Goal: Task Accomplishment & Management: Use online tool/utility

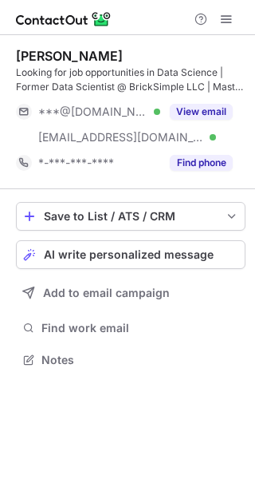
scroll to position [349, 255]
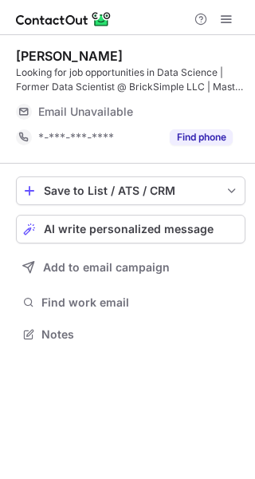
scroll to position [323, 255]
click at [97, 231] on span "AI write personalized message" at bounding box center [129, 229] width 170 height 13
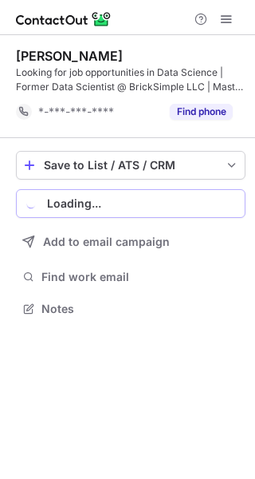
scroll to position [298, 255]
click at [93, 201] on div "Loading..." at bounding box center [143, 203] width 192 height 13
click at [94, 208] on div "Loading..." at bounding box center [143, 203] width 192 height 13
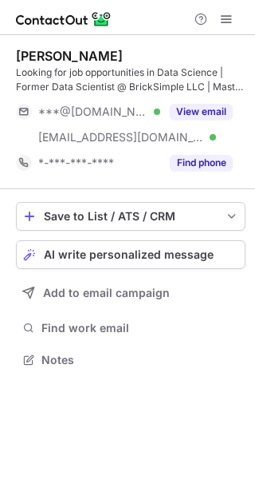
scroll to position [349, 255]
click at [101, 253] on span "AI write personalized message" at bounding box center [129, 254] width 170 height 13
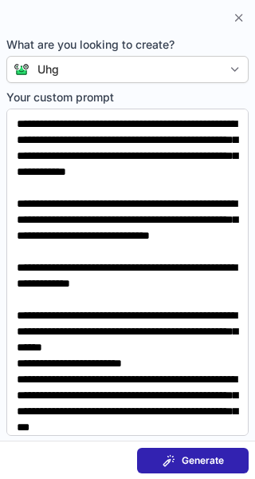
click at [192, 458] on span "Generate" at bounding box center [203, 460] width 42 height 13
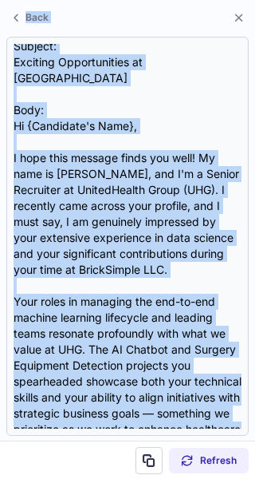
scroll to position [0, 0]
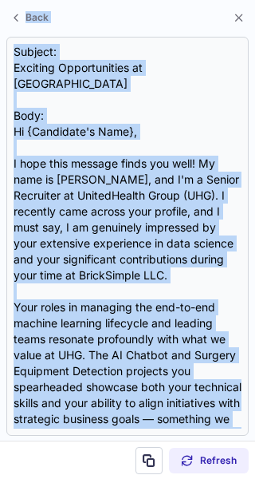
drag, startPoint x: 84, startPoint y: 339, endPoint x: 7, endPoint y: 9, distance: 339.2
click at [7, 9] on div "Back Subject: Exciting Opportunities at UHG Body: Hi {Candidate's Name}, I hope…" at bounding box center [127, 239] width 255 height 479
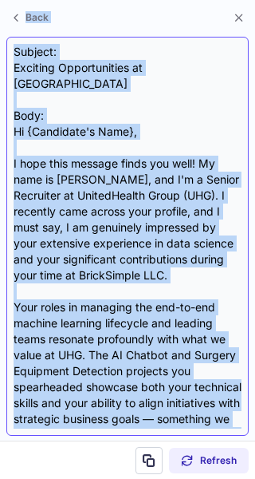
click at [204, 87] on div "Subject: Exciting Opportunities at UHG Body: Hi {Candidate's Name}, I hope this…" at bounding box center [128, 236] width 228 height 385
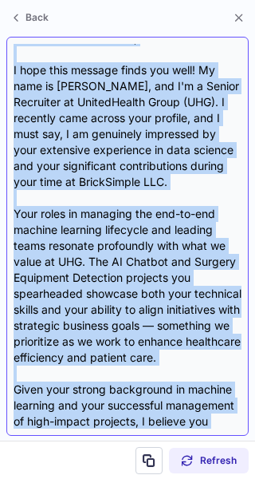
scroll to position [32, 0]
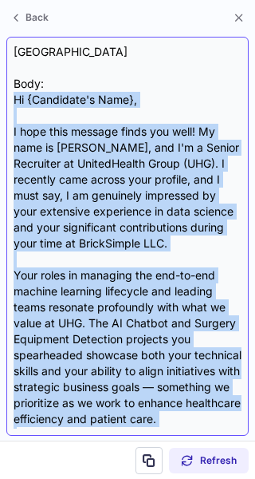
drag, startPoint x: 94, startPoint y: 342, endPoint x: 11, endPoint y: 84, distance: 270.8
click at [11, 84] on div "Subject: Exciting Opportunities at UHG Body: Hi {Candidate's Name}, I hope this…" at bounding box center [127, 236] width 243 height 399
copy div "Hi {Candidate's Name}, I hope this message finds you well! My name is Christoph…"
click at [161, 77] on div "Subject: Exciting Opportunities at UHG Body: Hi {Candidate's Name}, I hope this…" at bounding box center [128, 236] width 228 height 385
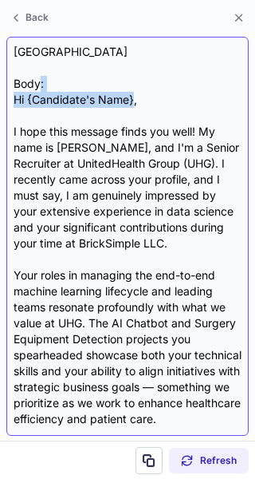
drag, startPoint x: 135, startPoint y: 81, endPoint x: 43, endPoint y: 75, distance: 92.0
click at [43, 75] on div "Subject: Exciting Opportunities at UHG Body: Hi {Candidate's Name}, I hope this…" at bounding box center [128, 236] width 228 height 385
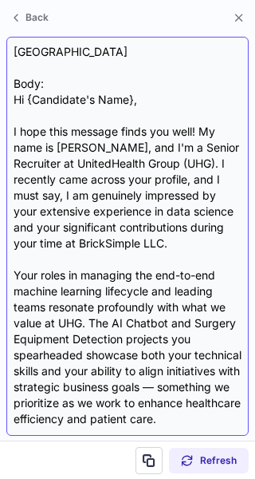
click at [152, 42] on div "Subject: Exciting Opportunities at UHG Body: Hi {Candidate's Name}, I hope this…" at bounding box center [127, 236] width 243 height 399
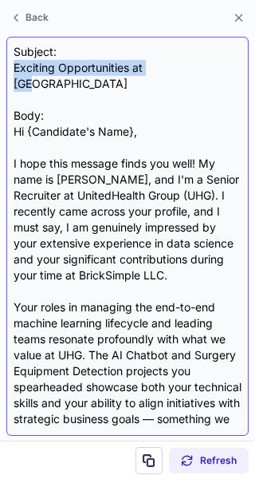
drag, startPoint x: 174, startPoint y: 66, endPoint x: 10, endPoint y: 65, distance: 164.4
click at [10, 65] on div "Subject: Exciting Opportunities at UHG Body: Hi {Candidate's Name}, I hope this…" at bounding box center [127, 236] width 243 height 399
copy div "Exciting Opportunities at UHG"
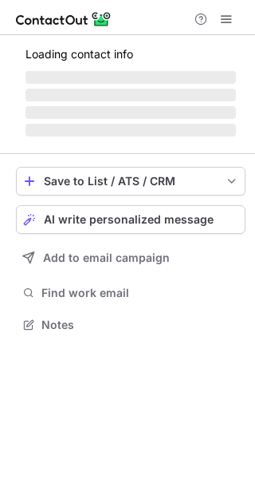
scroll to position [349, 255]
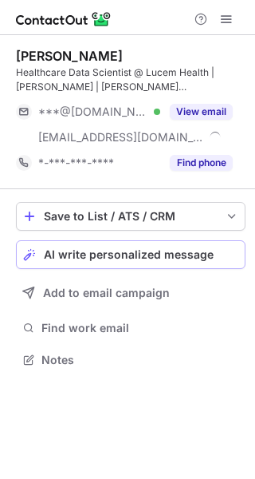
click at [121, 253] on span "AI write personalized message" at bounding box center [129, 254] width 170 height 13
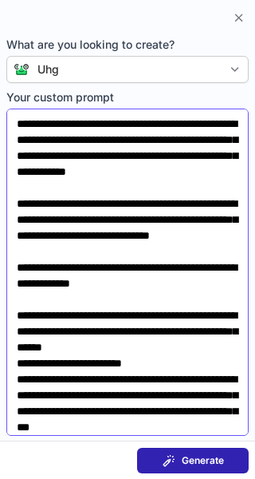
scroll to position [70, 0]
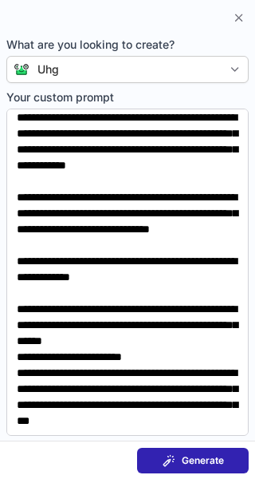
click at [186, 460] on span "Generate" at bounding box center [203, 460] width 42 height 13
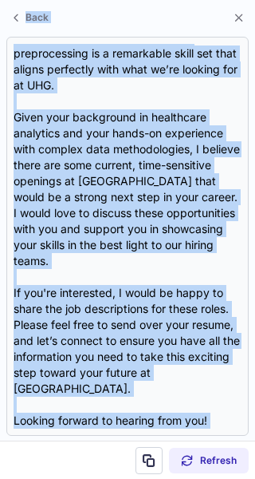
scroll to position [0, 0]
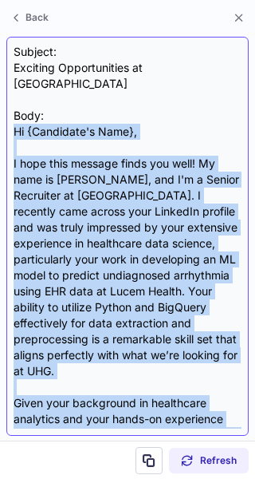
drag, startPoint x: 49, startPoint y: 388, endPoint x: 14, endPoint y: 118, distance: 272.0
click at [14, 118] on div "Subject: Exciting Opportunities at UHG Body: Hi {Candidate's Name}, I hope this…" at bounding box center [128, 236] width 228 height 385
copy div "Hi {Candidate's Name}, I hope this message finds you well! My name is Christoph…"
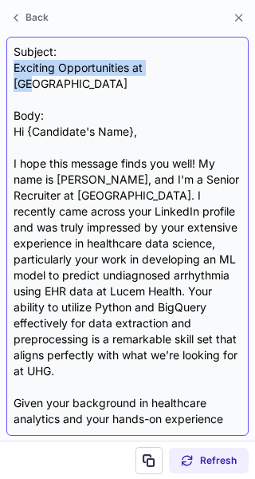
drag, startPoint x: 15, startPoint y: 71, endPoint x: 188, endPoint y: 70, distance: 173.2
click at [188, 70] on div "Subject: Exciting Opportunities at UHG Body: Hi {Candidate's Name}, I hope this…" at bounding box center [128, 236] width 228 height 385
copy div "Exciting Opportunities at UHG"
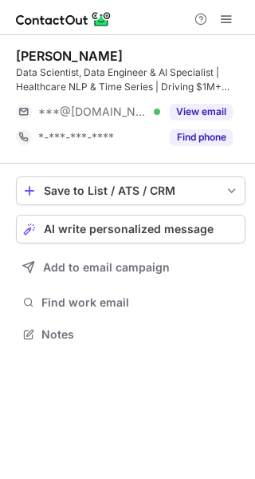
scroll to position [323, 255]
click at [128, 223] on span "AI write personalized message" at bounding box center [129, 229] width 170 height 13
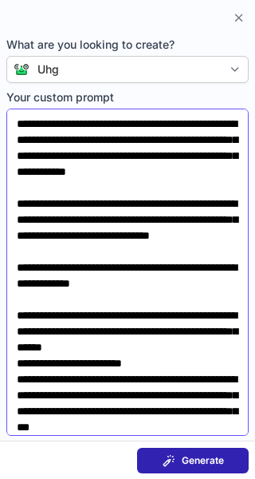
scroll to position [70, 0]
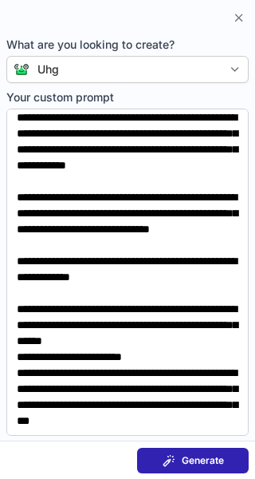
click at [188, 464] on span "Generate" at bounding box center [203, 460] width 42 height 13
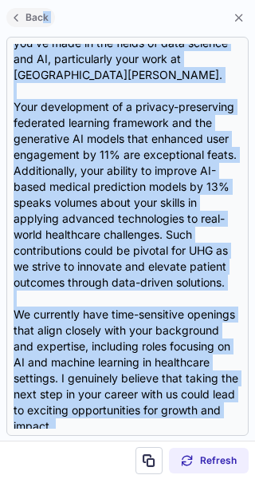
scroll to position [0, 0]
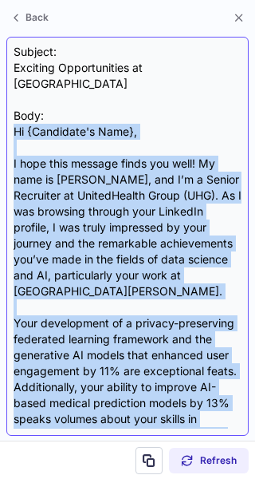
drag, startPoint x: 85, startPoint y: 354, endPoint x: 14, endPoint y: 122, distance: 242.6
click at [14, 122] on div "Subject: Exciting Opportunities at UHG Body: Hi {Candidate's Name}, I hope this…" at bounding box center [128, 236] width 228 height 385
copy div "Hi {Candidate's Name}, I hope this message finds you well! My name is Christoph…"
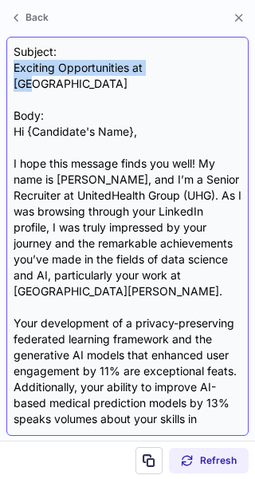
drag, startPoint x: 9, startPoint y: 72, endPoint x: 186, endPoint y: 62, distance: 177.4
click at [186, 62] on div "Subject: Exciting Opportunities at UHG Body: Hi {Candidate's Name}, I hope this…" at bounding box center [127, 236] width 243 height 399
copy div "Exciting Opportunities at [GEOGRAPHIC_DATA]"
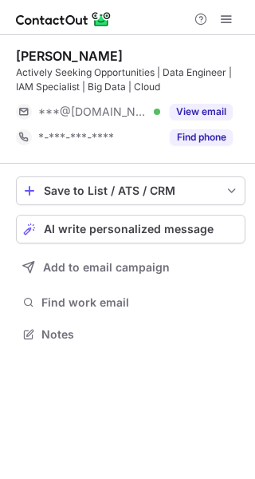
scroll to position [323, 255]
click at [96, 234] on span "AI write personalized message" at bounding box center [129, 229] width 170 height 13
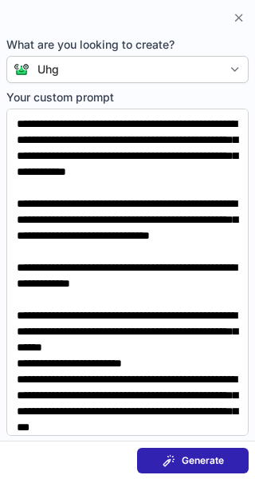
click at [191, 457] on span "Generate" at bounding box center [203, 460] width 42 height 13
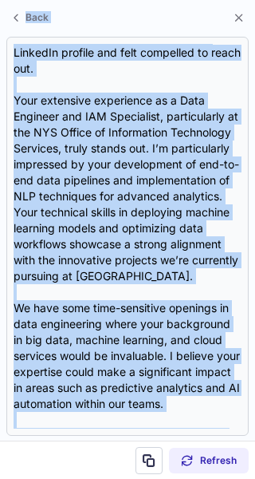
scroll to position [0, 0]
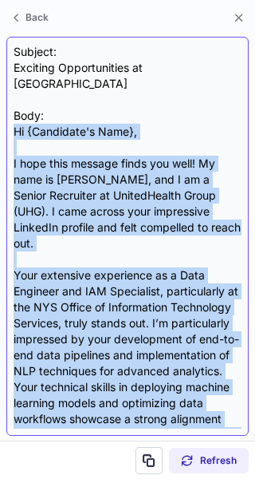
drag, startPoint x: 81, startPoint y: 354, endPoint x: 10, endPoint y: 111, distance: 253.0
click at [10, 111] on div "Subject: Exciting Opportunities at UHG Body: Hi {Candidate's Name}, I hope this…" at bounding box center [127, 236] width 243 height 399
copy div "Hi {Candidate's Name}, I hope this message finds you well! My name is Christoph…"
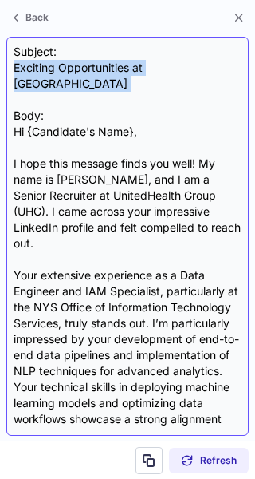
click at [8, 72] on div "Subject: Exciting Opportunities at UHG Body: Hi {Candidate's Name}, I hope this…" at bounding box center [127, 236] width 243 height 399
copy div "Exciting Opportunities at [GEOGRAPHIC_DATA]"
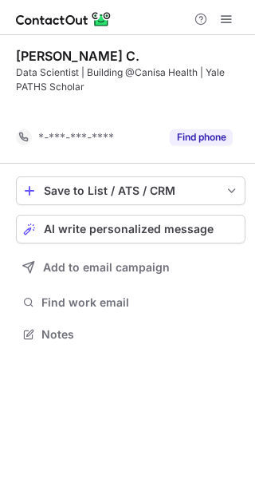
scroll to position [298, 255]
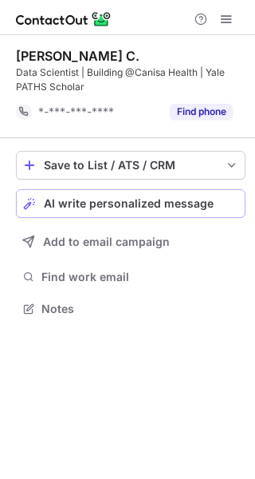
click at [105, 204] on span "AI write personalized message" at bounding box center [129, 203] width 170 height 13
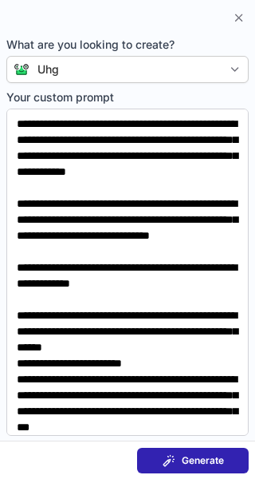
click at [187, 458] on span "Generate" at bounding box center [203, 460] width 42 height 13
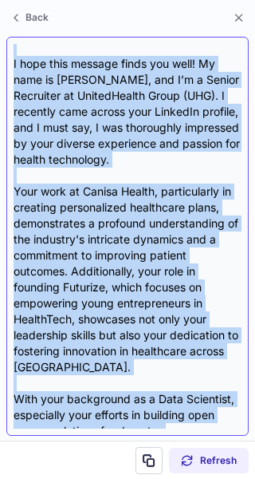
scroll to position [0, 0]
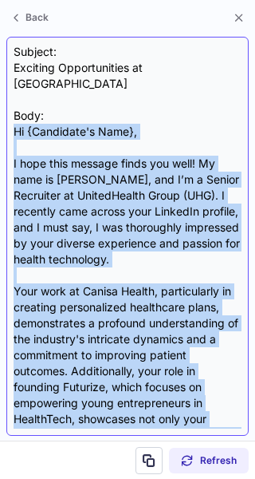
drag, startPoint x: 84, startPoint y: 357, endPoint x: 10, endPoint y: 119, distance: 248.9
click at [10, 119] on div "Subject: Exciting Opportunities at UHG Body: Hi {Candidate's Name}, I hope this…" at bounding box center [127, 236] width 243 height 399
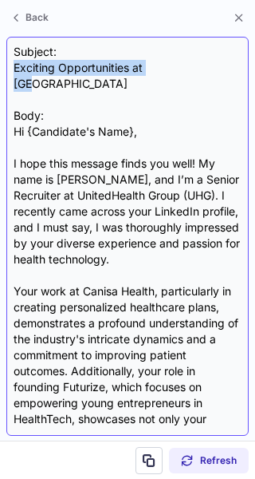
drag, startPoint x: 172, startPoint y: 65, endPoint x: 7, endPoint y: 66, distance: 164.4
click at [7, 66] on div "Subject: Exciting Opportunities at UHG Body: Hi {Candidate's Name}, I hope this…" at bounding box center [127, 236] width 243 height 399
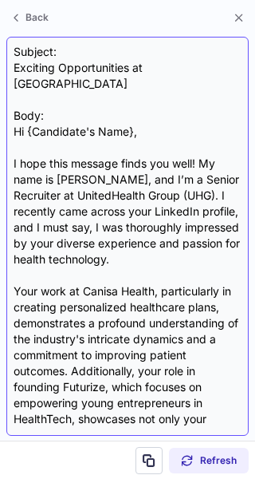
click at [163, 85] on div "Subject: Exciting Opportunities at UHG Body: Hi {Candidate's Name}, I hope this…" at bounding box center [128, 236] width 228 height 385
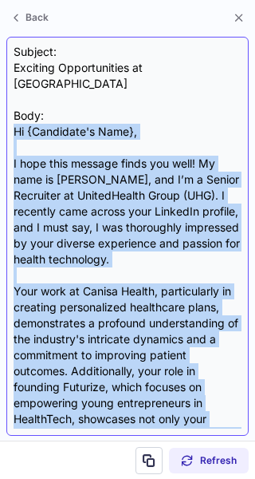
drag, startPoint x: 87, startPoint y: 354, endPoint x: 8, endPoint y: 119, distance: 248.3
click at [8, 119] on div "Subject: Exciting Opportunities at UHG Body: Hi {Candidate's Name}, I hope this…" at bounding box center [127, 236] width 243 height 399
copy div "Lo {Ipsumdolo's Amet}, C adip elit seddoei tempo inc utla! Et dolo ma Aliquaeni…"
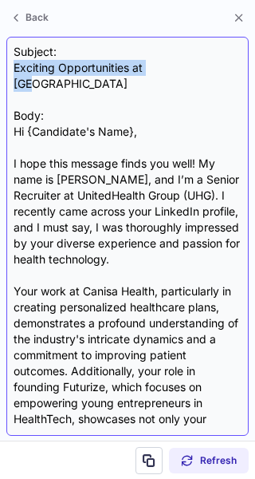
drag, startPoint x: 176, startPoint y: 64, endPoint x: 12, endPoint y: 68, distance: 164.5
click at [12, 68] on div "Subject: Exciting Opportunities at UHG Body: Hi {Candidate's Name}, I hope this…" at bounding box center [127, 236] width 243 height 399
copy div "Exciting Opportunities at [GEOGRAPHIC_DATA]"
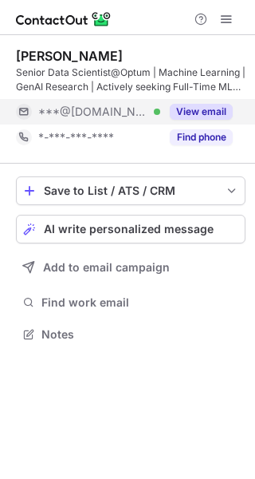
scroll to position [323, 255]
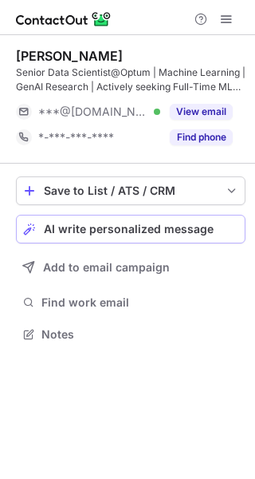
click at [116, 227] on span "AI write personalized message" at bounding box center [129, 229] width 170 height 13
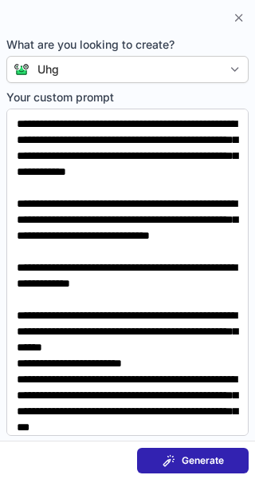
click at [192, 457] on span "Generate" at bounding box center [203, 460] width 42 height 13
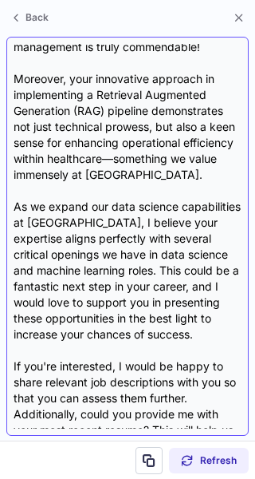
scroll to position [493, 0]
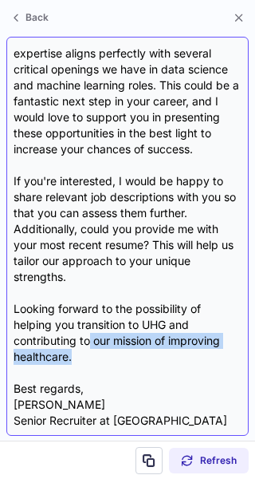
drag, startPoint x: 84, startPoint y: 354, endPoint x: 89, endPoint y: 347, distance: 8.5
click at [89, 347] on div "Subject: Exciting Opportunities Await at UHG! Body: Hi {Candidate's Name}, I ho…" at bounding box center [128, 236] width 228 height 385
click at [106, 357] on div "Subject: Exciting Opportunities Await at UHG! Body: Hi {Candidate's Name}, I ho…" at bounding box center [128, 236] width 228 height 385
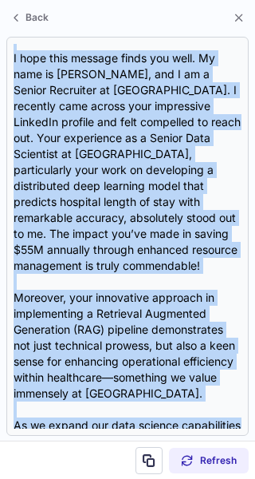
scroll to position [0, 0]
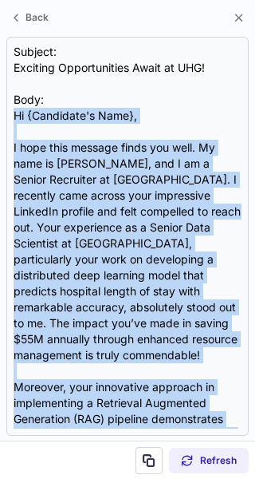
drag, startPoint x: 88, startPoint y: 385, endPoint x: -2, endPoint y: 121, distance: 278.9
click at [0, 121] on html "Prakash Bisht Senior Data Scientist@Optum | Machine Learning | GenAI Research |…" at bounding box center [127, 239] width 255 height 479
copy div "Hi {Candidate's Name}, I hope this message finds you well. My name is Christoph…"
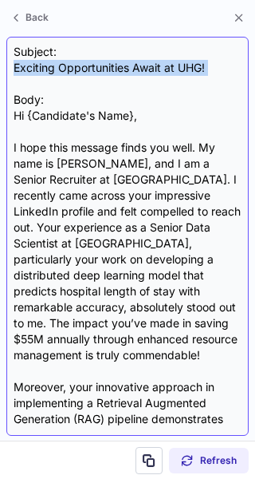
drag, startPoint x: 10, startPoint y: 66, endPoint x: 182, endPoint y: 77, distance: 172.0
click at [182, 77] on div "Subject: Exciting Opportunities Await at UHG! Body: Hi {Candidate's Name}, I ho…" at bounding box center [127, 236] width 243 height 399
copy div "Exciting Opportunities Await at UHG!"
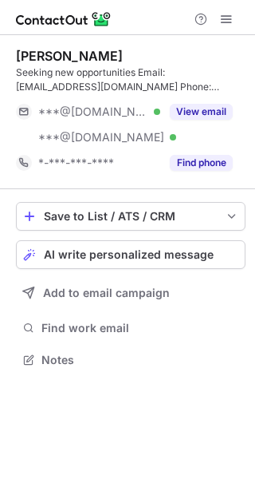
scroll to position [349, 255]
click at [99, 254] on span "AI write personalized message" at bounding box center [129, 254] width 170 height 13
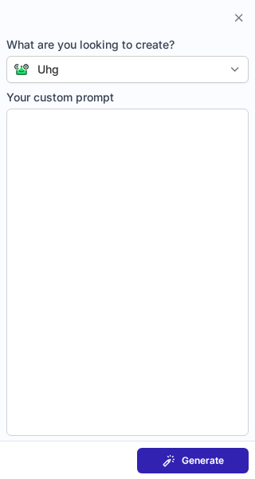
type textarea "**********"
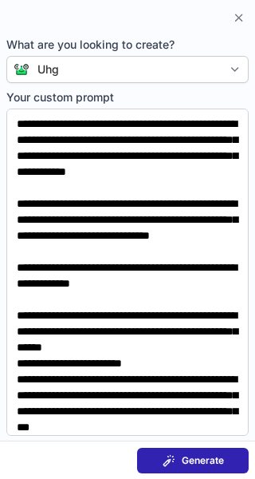
click at [184, 454] on span "Generate" at bounding box center [203, 460] width 42 height 13
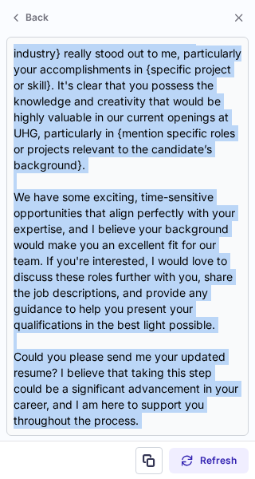
scroll to position [0, 0]
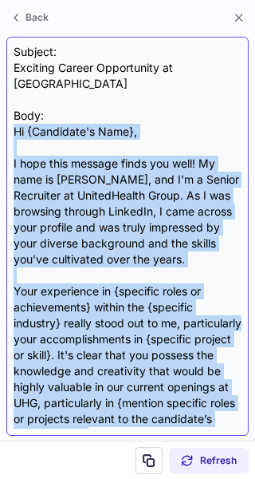
drag, startPoint x: 89, startPoint y: 324, endPoint x: 14, endPoint y: 113, distance: 224.4
click at [14, 113] on div "Subject: Exciting Career Opportunity at UHG Body: Hi {Candidate's Name}, I hope…" at bounding box center [128, 236] width 228 height 385
copy div "Hi {Candidate's Name}, I hope this message finds you well! My name is Christoph…"
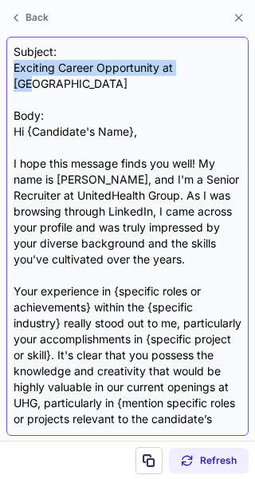
drag, startPoint x: 14, startPoint y: 72, endPoint x: 222, endPoint y: 65, distance: 207.6
click at [222, 65] on div "Subject: Exciting Career Opportunity at UHG Body: Hi {Candidate's Name}, I hope…" at bounding box center [128, 236] width 228 height 385
copy div "Exciting Career Opportunity at UHG"
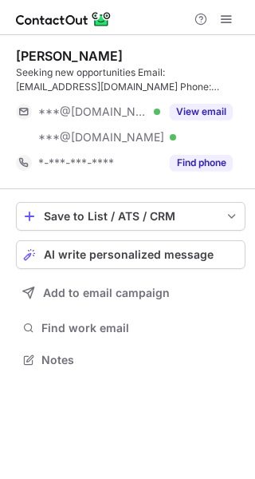
scroll to position [349, 255]
click at [139, 252] on span "AI write personalized message" at bounding box center [129, 254] width 170 height 13
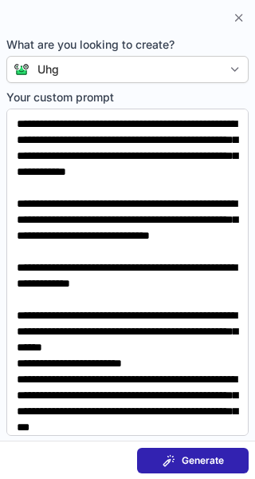
click at [195, 459] on span "Generate" at bounding box center [203, 460] width 42 height 13
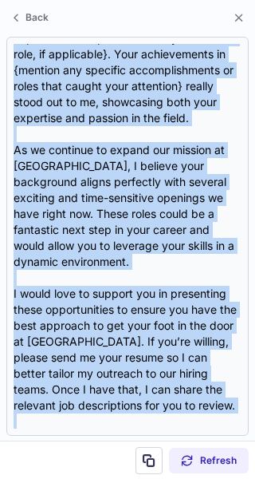
scroll to position [0, 0]
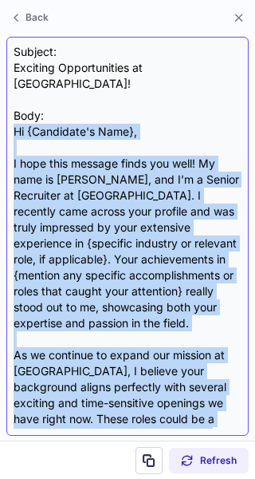
drag, startPoint x: 89, startPoint y: 325, endPoint x: 10, endPoint y: 111, distance: 228.0
click at [10, 111] on div "Subject: Exciting Opportunities at [GEOGRAPHIC_DATA]! Body: Hi {Candidate's Nam…" at bounding box center [127, 236] width 243 height 399
copy div "Lo {Ipsumdolo's Amet}, C adip elit seddoei tempo inc utla! Et dolo ma Aliquaeni…"
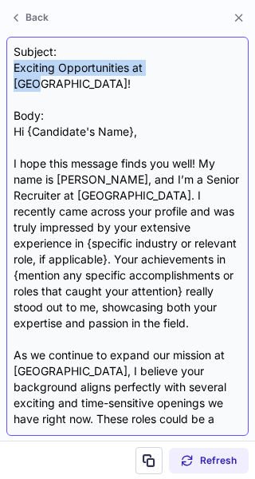
drag, startPoint x: 13, startPoint y: 71, endPoint x: 197, endPoint y: 70, distance: 184.4
click at [197, 70] on div "Subject: Exciting Opportunities at [GEOGRAPHIC_DATA]! Body: Hi {Candidate's Nam…" at bounding box center [127, 236] width 243 height 399
copy div "Exciting Opportunities at [GEOGRAPHIC_DATA]!"
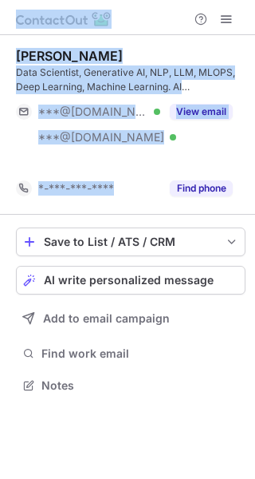
scroll to position [349, 255]
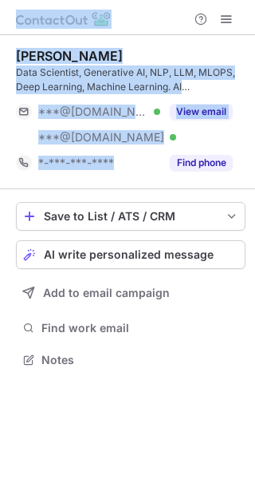
drag, startPoint x: 133, startPoint y: 180, endPoint x: 389, endPoint y: -65, distance: 353.9
click at [255, 0] on html "[PERSON_NAME] Data Scientist, Generative AI, NLP, LLM, MLOPS, Deep Learning, Ma…" at bounding box center [127, 239] width 255 height 479
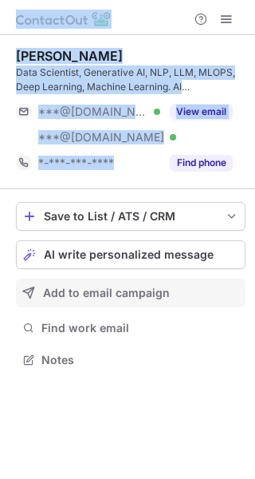
click at [235, 291] on div "Add to email campaign" at bounding box center [141, 293] width 196 height 13
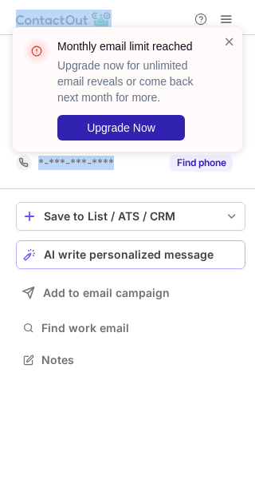
click at [109, 255] on span "AI write personalized message" at bounding box center [129, 254] width 170 height 13
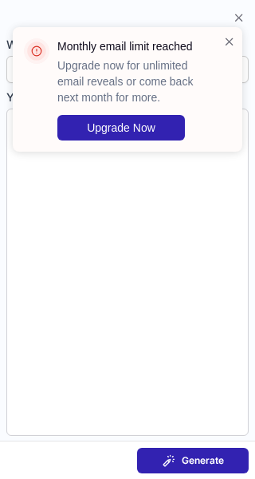
type textarea "**********"
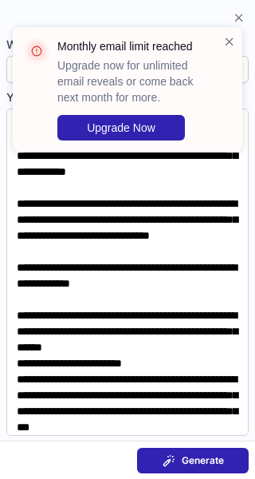
click at [192, 462] on span "Generate" at bounding box center [203, 460] width 42 height 13
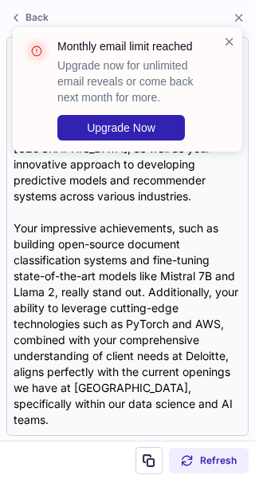
scroll to position [0, 0]
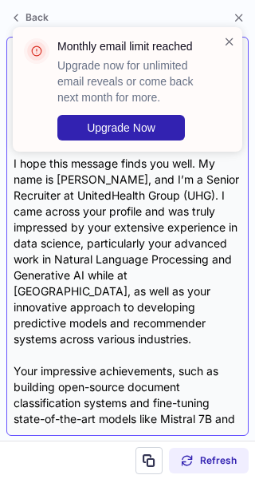
drag, startPoint x: 105, startPoint y: 358, endPoint x: 55, endPoint y: 255, distance: 114.2
click at [55, 255] on div "Subject: Exciting Opportunities at UHG for a Data Science Leader Body: Hi {Cand…" at bounding box center [128, 236] width 228 height 385
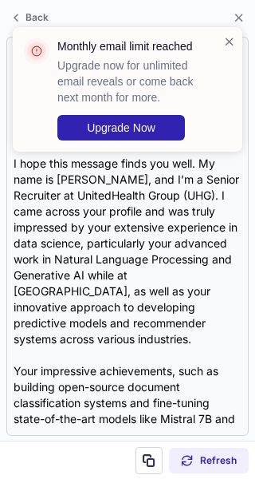
click at [26, 128] on div "Monthly email limit reached Upgrade now for unlimited email reveals or come bac…" at bounding box center [121, 90] width 204 height 112
click at [229, 44] on span at bounding box center [229, 42] width 13 height 16
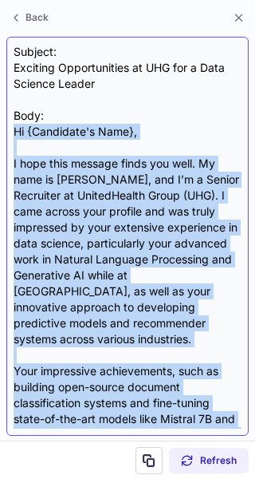
drag, startPoint x: 80, startPoint y: 322, endPoint x: 12, endPoint y: 130, distance: 204.0
click at [12, 130] on div "Subject: Exciting Opportunities at UHG for a Data Science Leader Body: Hi {Cand…" at bounding box center [127, 236] width 243 height 399
copy div "Lo {Ipsumdolo's Amet}, C adip elit seddoei tempo inc utla. Et dolo ma Aliquaeni…"
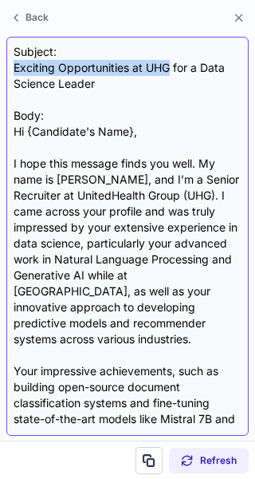
drag, startPoint x: 14, startPoint y: 69, endPoint x: 172, endPoint y: 63, distance: 158.1
click at [172, 63] on div "Subject: Exciting Opportunities at UHG for a Data Science Leader Body: Hi {Cand…" at bounding box center [128, 236] width 228 height 385
copy div "Exciting Opportunities at [GEOGRAPHIC_DATA]"
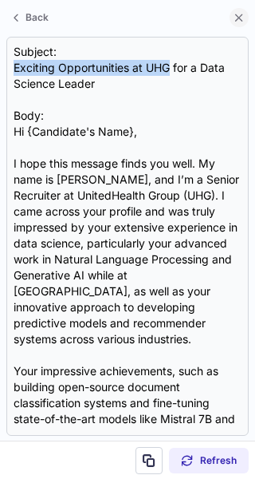
click at [242, 19] on span at bounding box center [239, 17] width 13 height 13
